Goal: Obtain resource: Download file/media

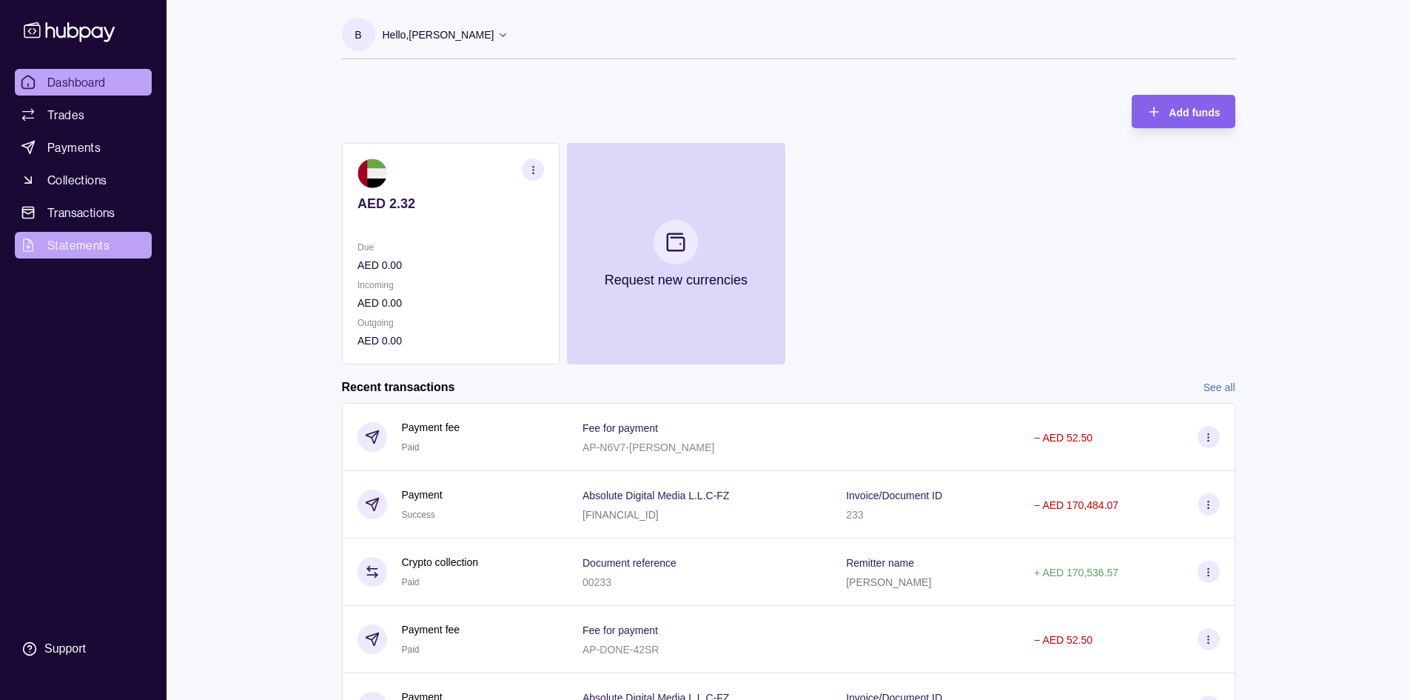
click at [107, 241] on span "Statements" at bounding box center [78, 245] width 62 height 18
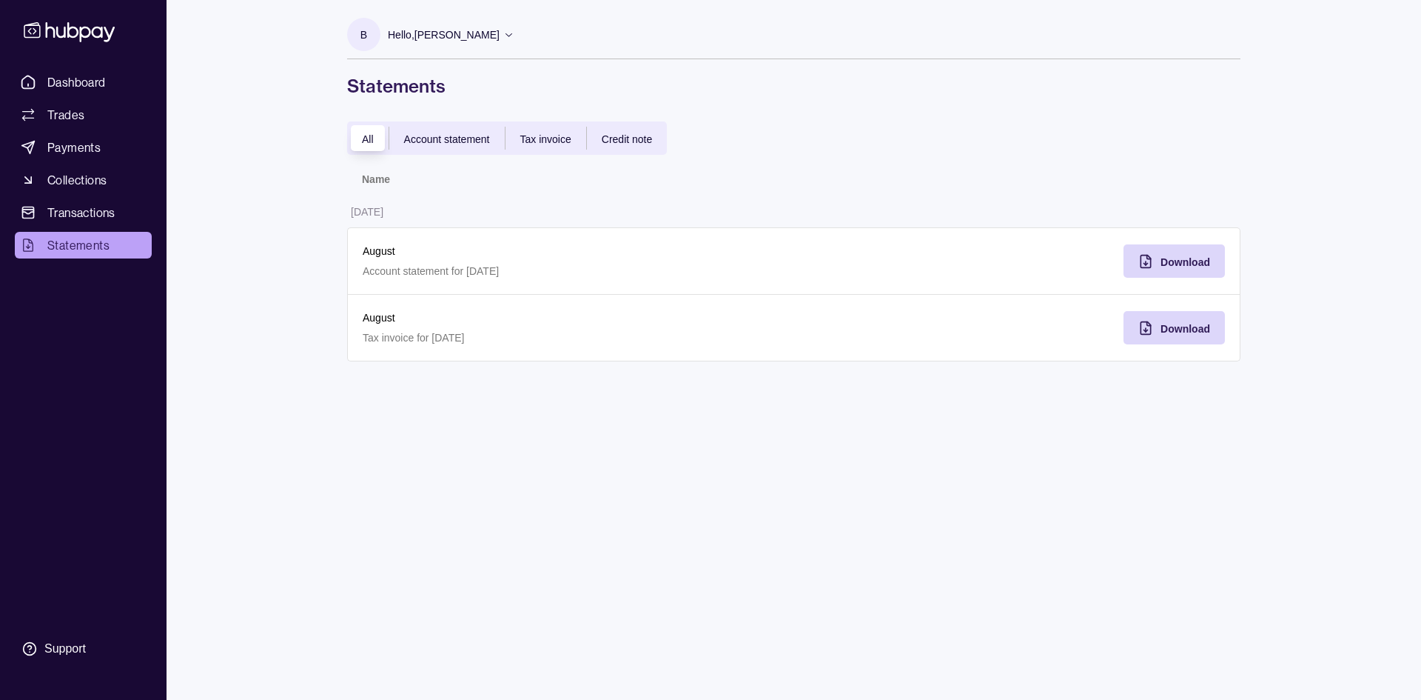
click at [594, 137] on div "Credit note" at bounding box center [627, 139] width 80 height 18
click at [552, 137] on span "Tax invoice" at bounding box center [545, 139] width 51 height 12
click at [1159, 258] on div "Download" at bounding box center [1163, 260] width 94 height 33
click at [412, 147] on div "All Account statement Tax invoice Credit note" at bounding box center [507, 137] width 320 height 33
click at [413, 144] on span "Account statement" at bounding box center [447, 139] width 86 height 12
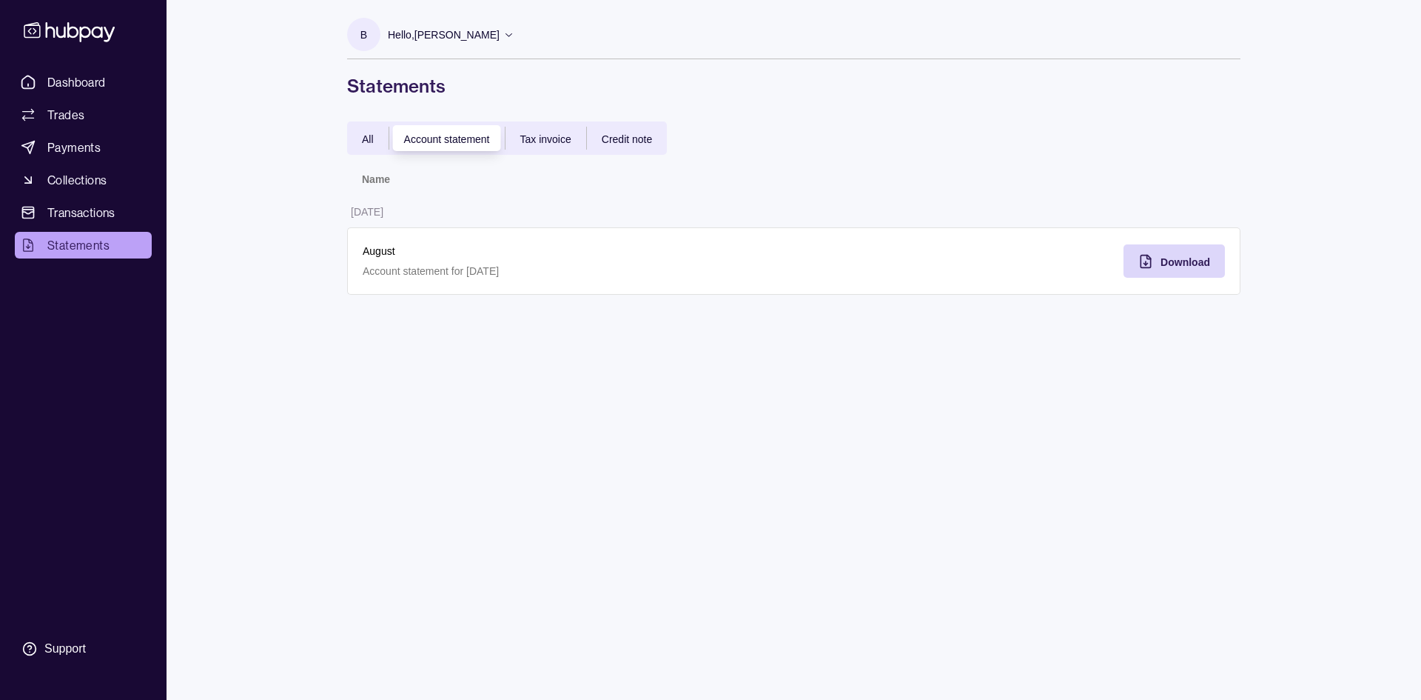
click at [363, 138] on span "All" at bounding box center [368, 139] width 12 height 12
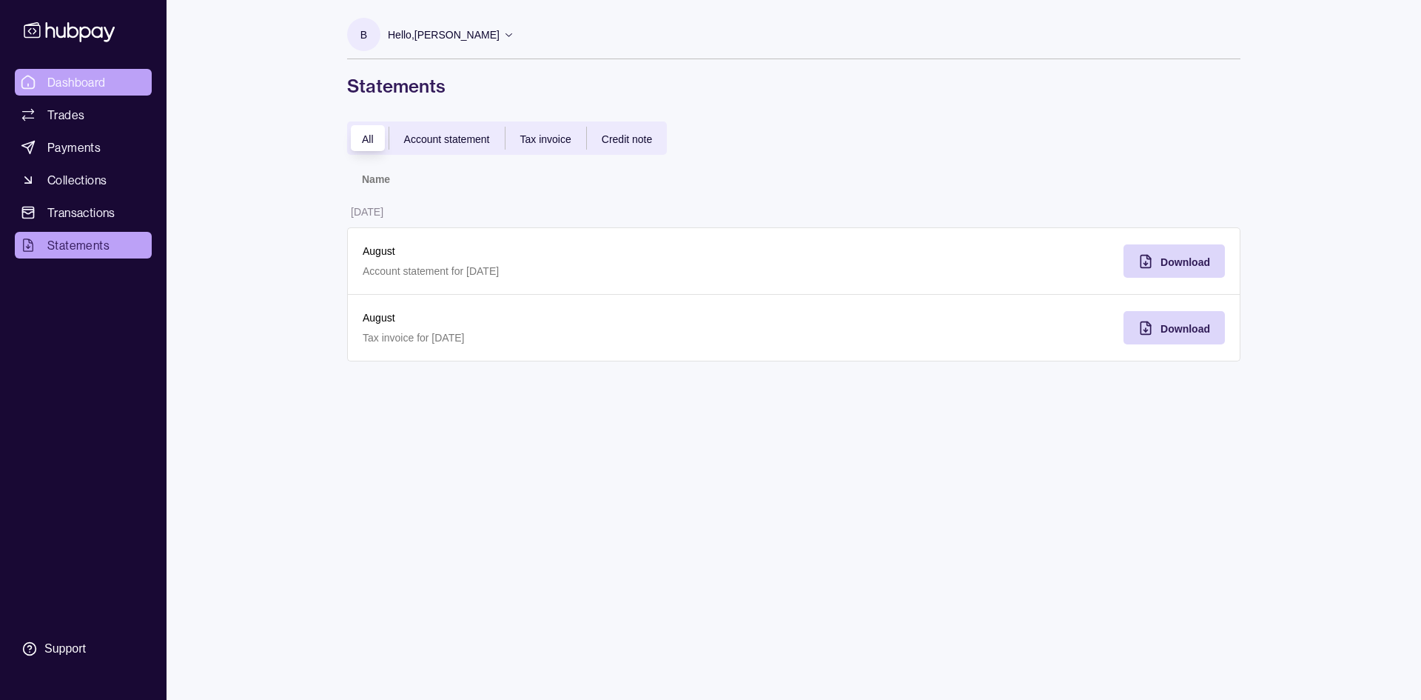
click at [88, 84] on span "Dashboard" at bounding box center [76, 82] width 58 height 18
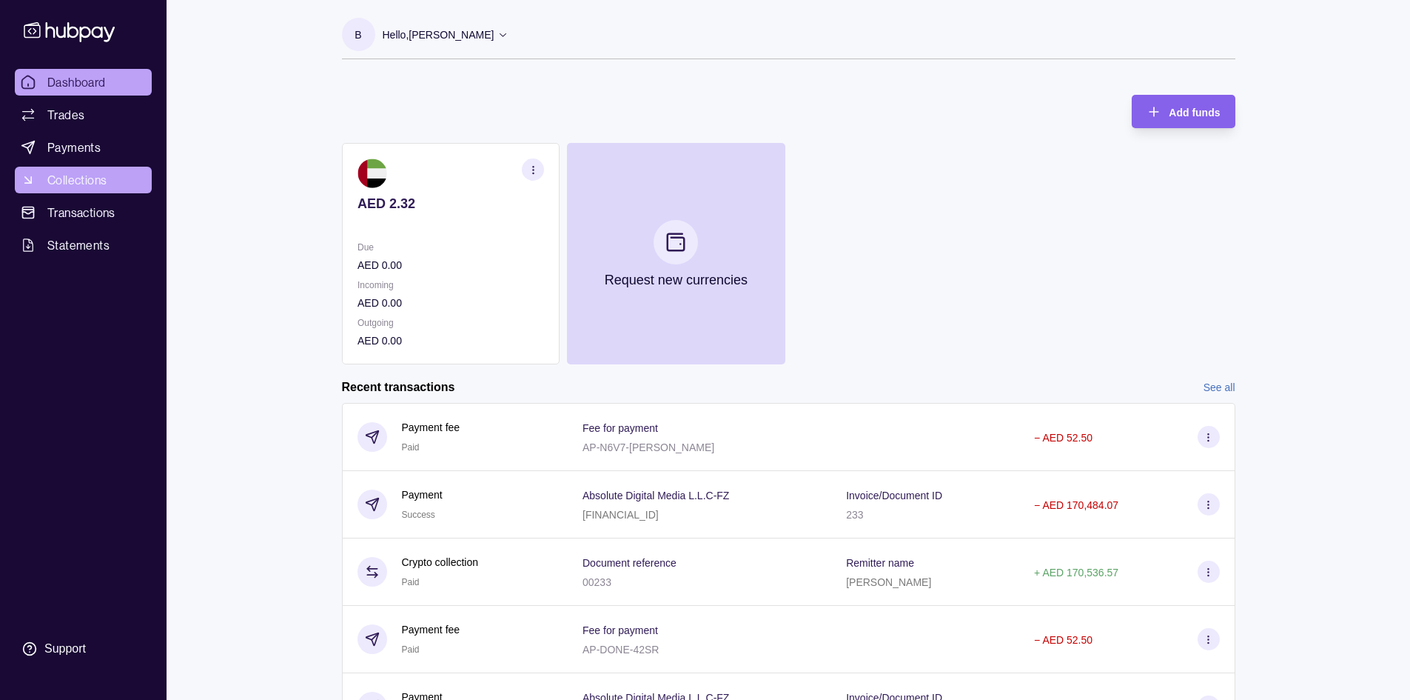
click at [92, 182] on span "Collections" at bounding box center [76, 180] width 59 height 18
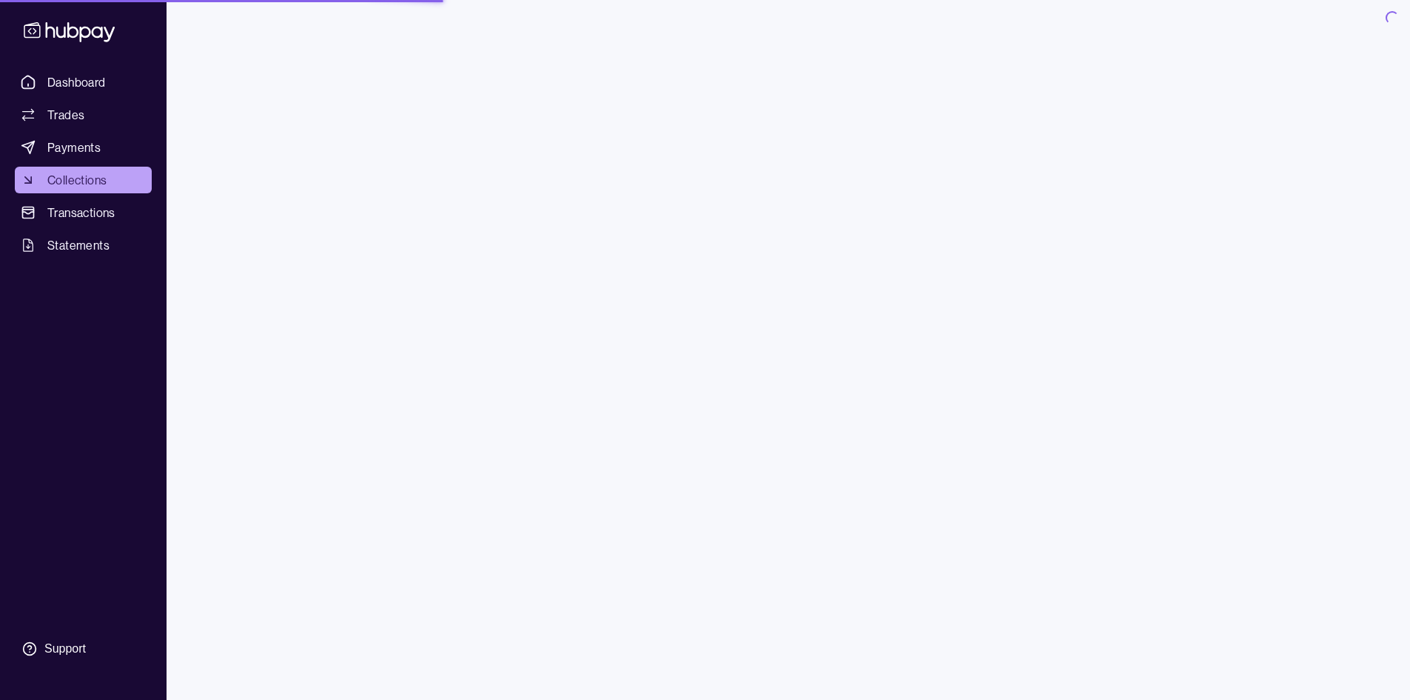
click at [61, 182] on span "Collections" at bounding box center [76, 180] width 59 height 18
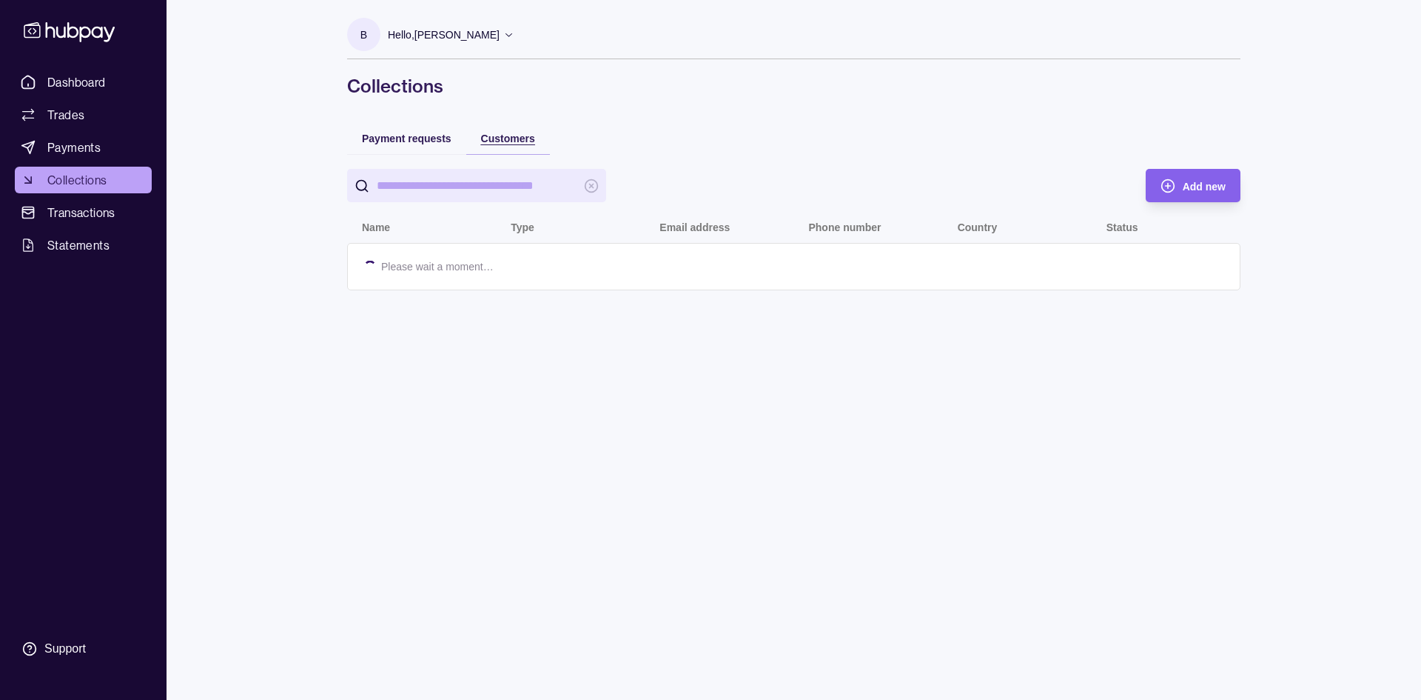
click at [503, 140] on span "Customers" at bounding box center [508, 139] width 54 height 12
